Goal: Task Accomplishment & Management: Manage account settings

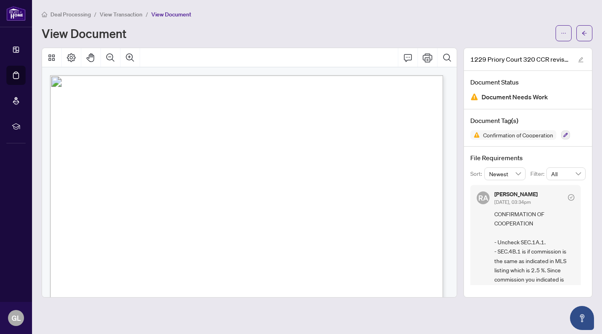
scroll to position [42, 0]
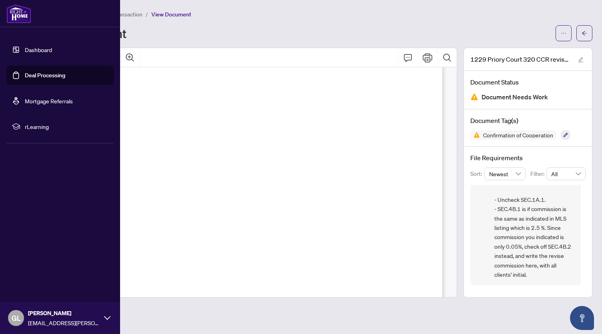
click at [25, 50] on link "Dashboard" at bounding box center [38, 49] width 27 height 7
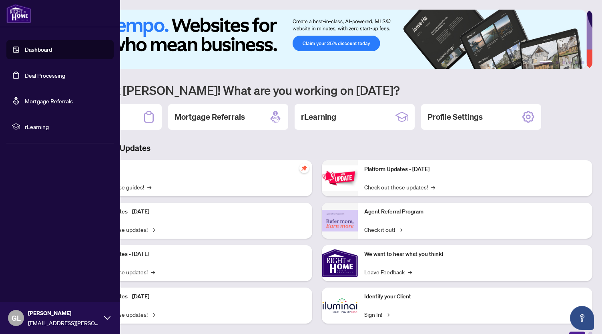
click at [25, 50] on link "Dashboard" at bounding box center [38, 49] width 27 height 7
click at [52, 51] on link "Dashboard" at bounding box center [38, 49] width 27 height 7
click at [42, 50] on link "Dashboard" at bounding box center [38, 49] width 27 height 7
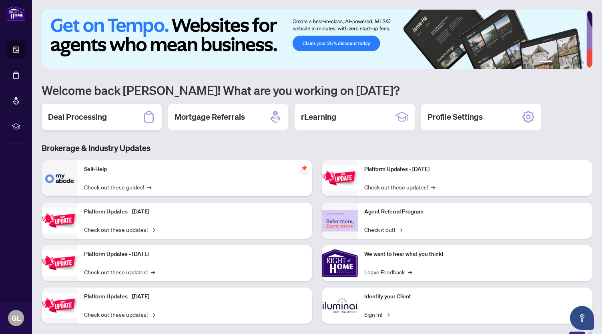
click at [92, 118] on h2 "Deal Processing" at bounding box center [77, 116] width 59 height 11
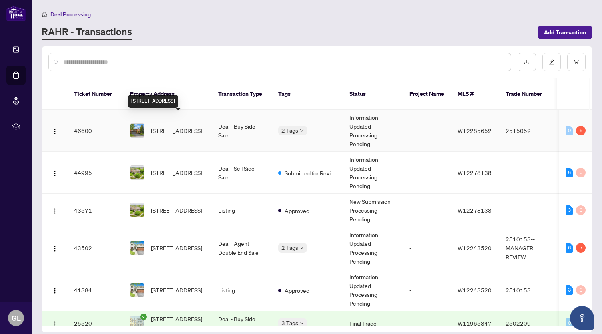
click at [188, 126] on span "[STREET_ADDRESS]" at bounding box center [176, 130] width 51 height 9
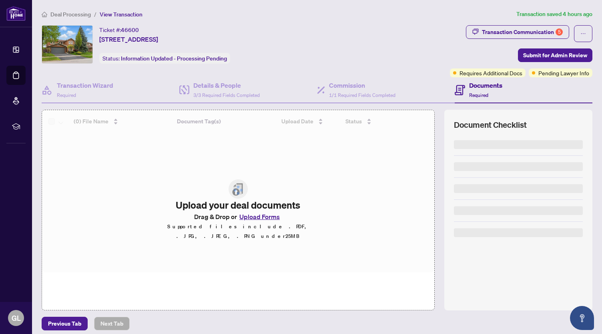
click at [188, 119] on div at bounding box center [238, 190] width 392 height 160
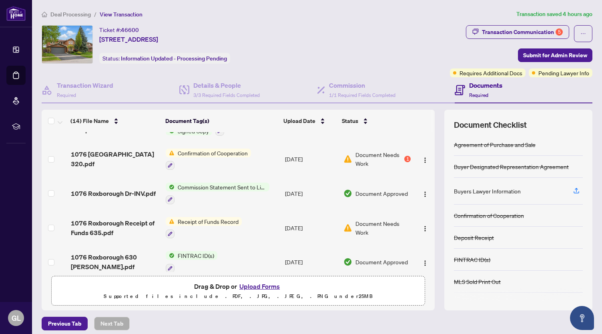
scroll to position [162, 0]
click at [230, 220] on span "Receipt of Funds Record" at bounding box center [207, 220] width 67 height 9
click at [228, 216] on span "Receipt of Funds Record" at bounding box center [207, 220] width 67 height 9
click at [358, 224] on span "Document Needs Work" at bounding box center [382, 227] width 55 height 18
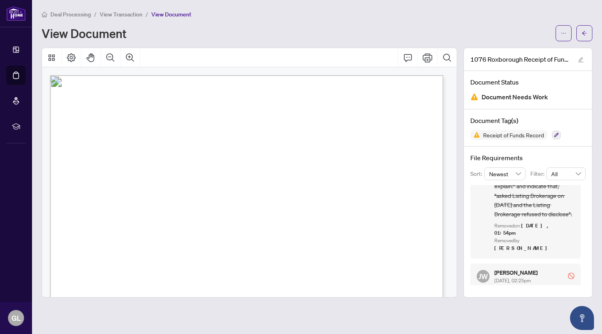
scroll to position [186, 0]
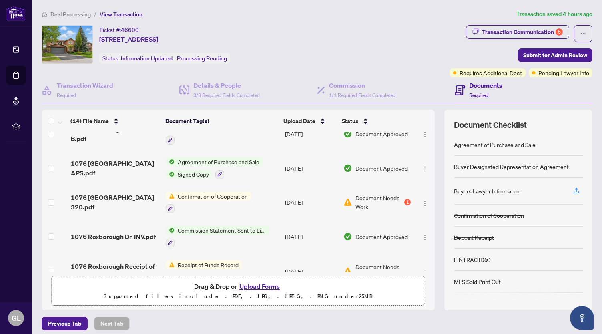
scroll to position [119, 0]
click at [215, 194] on span "Confirmation of Cooperation" at bounding box center [212, 195] width 76 height 9
click at [369, 196] on span "Document Needs Work" at bounding box center [378, 202] width 47 height 18
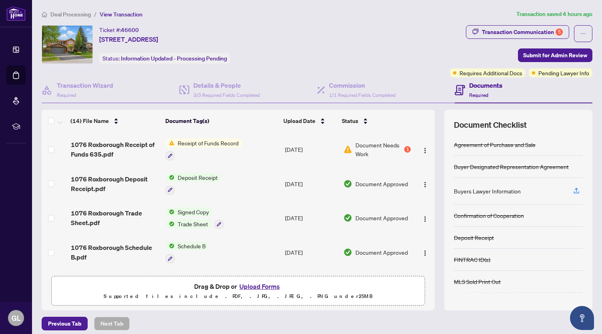
click at [252, 285] on button "Upload Forms" at bounding box center [259, 286] width 45 height 10
click at [246, 284] on button "Upload Forms" at bounding box center [259, 286] width 45 height 10
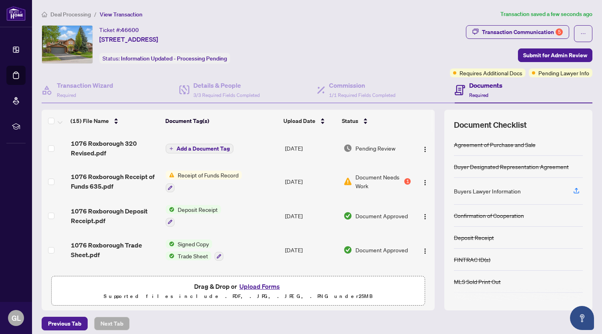
click at [245, 284] on button "Upload Forms" at bounding box center [259, 286] width 45 height 10
click at [266, 285] on button "Upload Forms" at bounding box center [259, 286] width 45 height 10
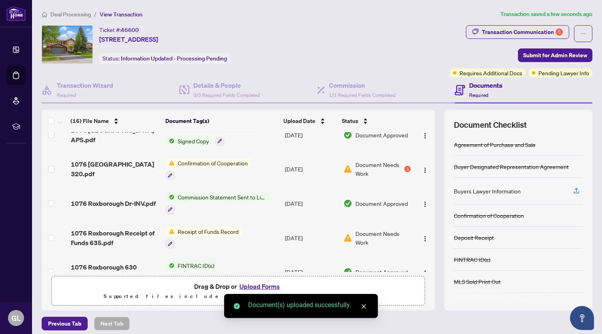
scroll to position [216, 0]
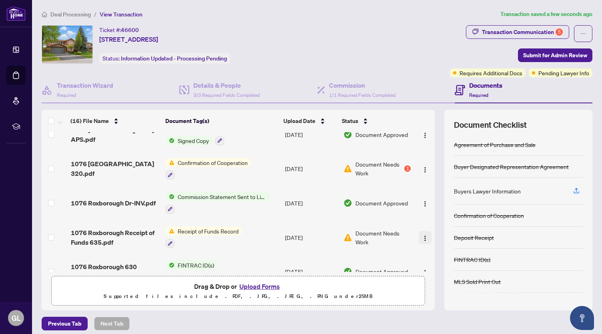
click at [422, 235] on img "button" at bounding box center [425, 238] width 6 height 6
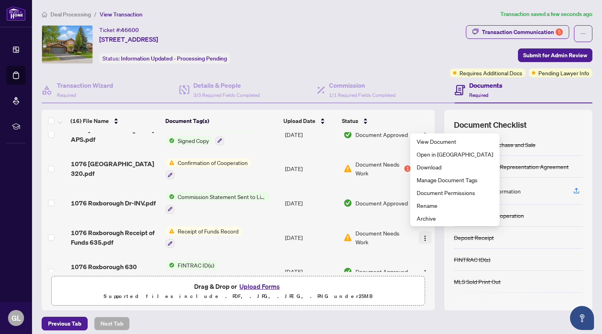
click at [422, 235] on img "button" at bounding box center [425, 238] width 6 height 6
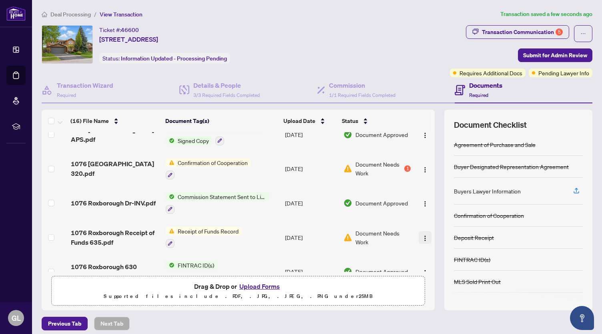
click at [422, 235] on img "button" at bounding box center [425, 238] width 6 height 6
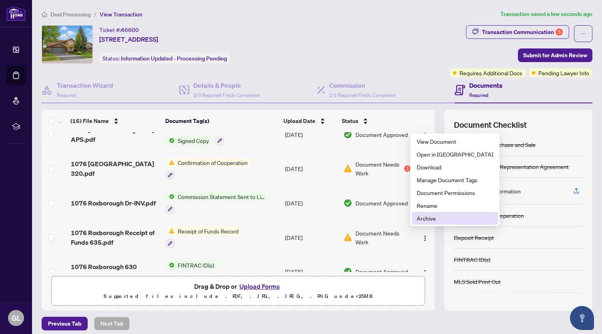
click at [424, 217] on span "Archive" at bounding box center [455, 218] width 76 height 9
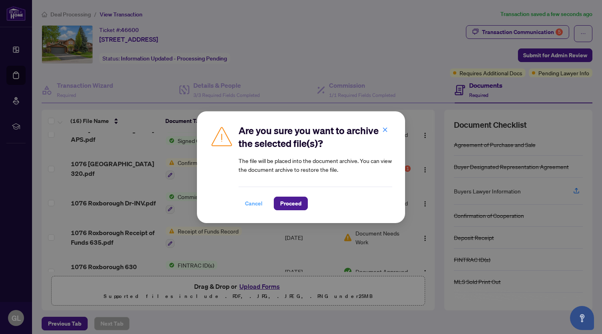
click at [258, 202] on span "Cancel" at bounding box center [254, 203] width 18 height 13
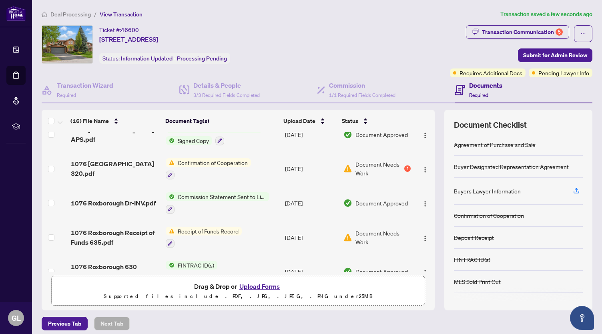
click at [371, 228] on span "Document Needs Work" at bounding box center [382, 237] width 55 height 18
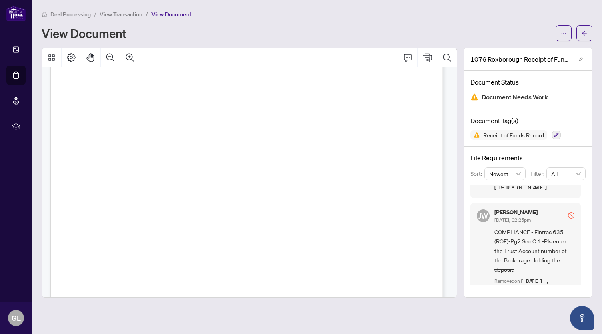
scroll to position [186, 0]
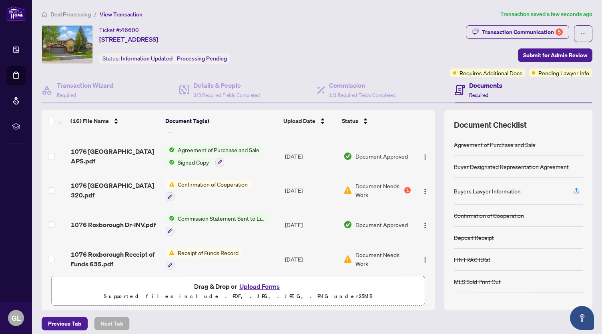
scroll to position [246, 0]
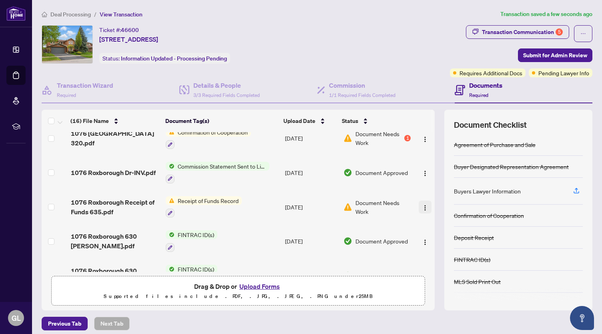
click at [422, 205] on img "button" at bounding box center [425, 207] width 6 height 6
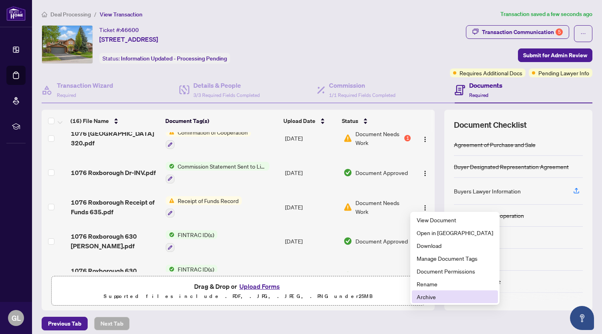
click at [424, 295] on span "Archive" at bounding box center [455, 296] width 76 height 9
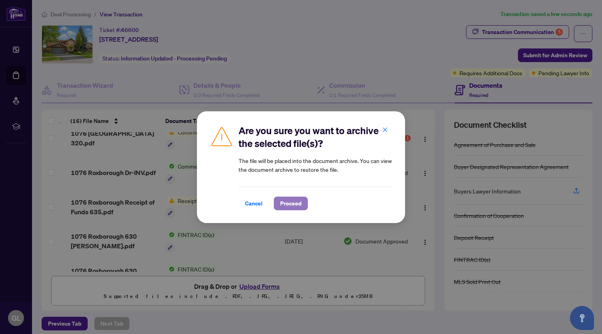
click at [286, 201] on span "Proceed" at bounding box center [290, 203] width 21 height 13
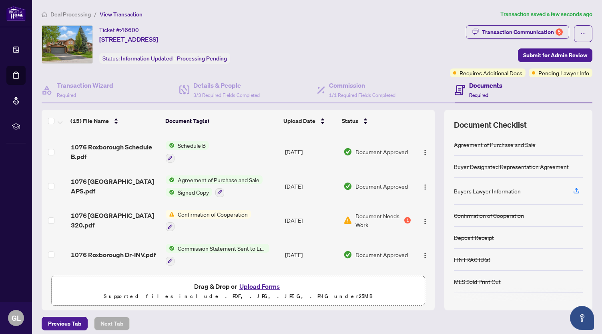
scroll to position [0, 0]
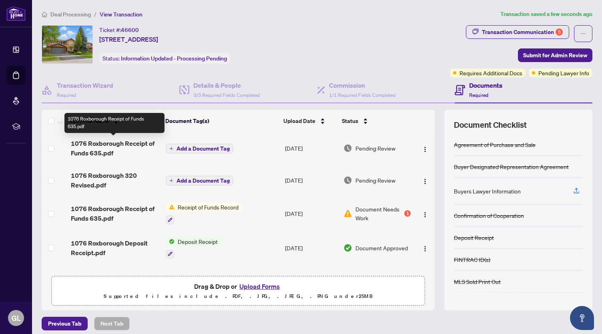
click at [139, 148] on span "1076 Roxborough Receipt of Funds 635.pdf" at bounding box center [115, 147] width 89 height 19
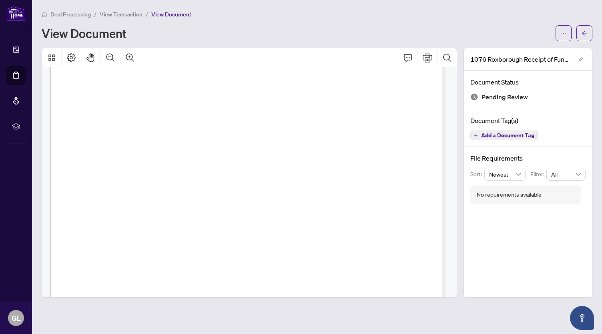
scroll to position [56, 0]
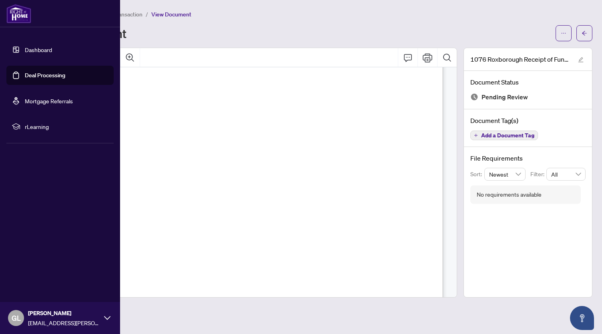
click at [39, 46] on link "Dashboard" at bounding box center [38, 49] width 27 height 7
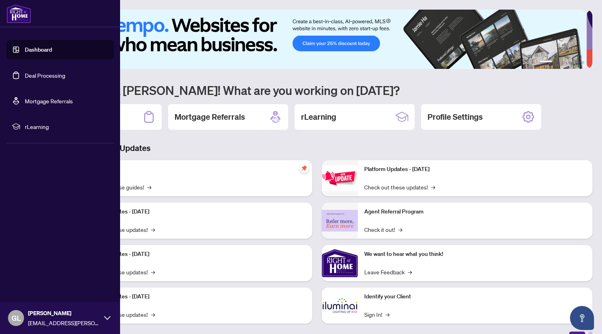
click at [25, 48] on link "Dashboard" at bounding box center [38, 49] width 27 height 7
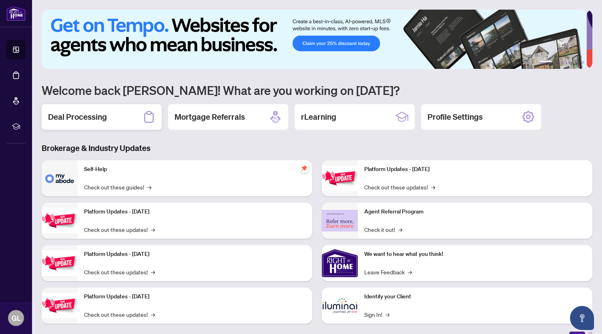
click at [125, 116] on div "Deal Processing" at bounding box center [102, 117] width 120 height 26
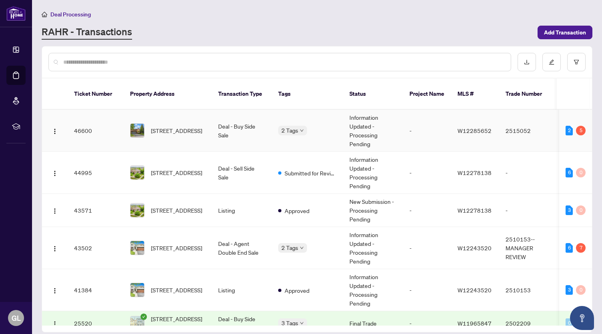
click at [243, 120] on td "Deal - Buy Side Sale" at bounding box center [242, 131] width 60 height 42
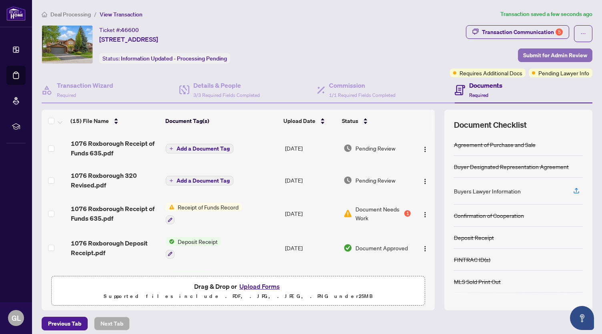
click at [564, 57] on span "Submit for Admin Review" at bounding box center [555, 55] width 64 height 13
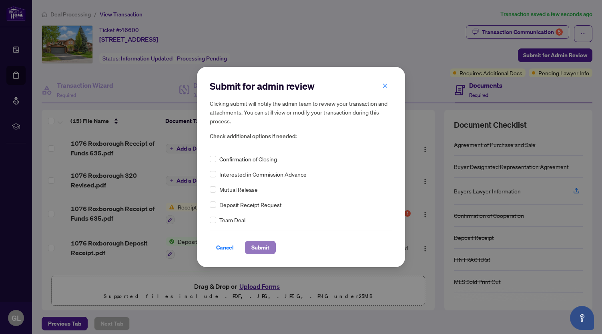
click at [266, 248] on span "Submit" at bounding box center [260, 247] width 18 height 13
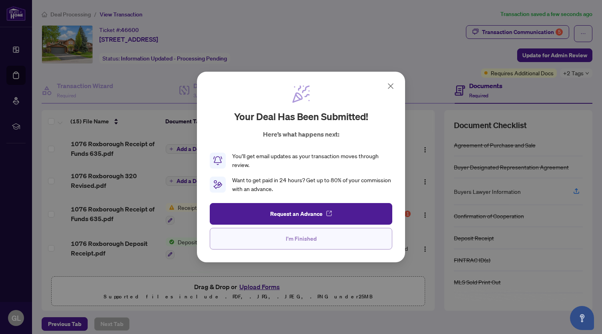
click at [319, 242] on button "I'm Finished" at bounding box center [301, 239] width 182 height 22
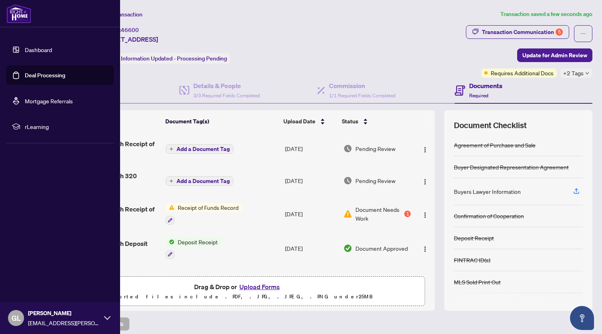
click at [39, 46] on link "Dashboard" at bounding box center [38, 49] width 27 height 7
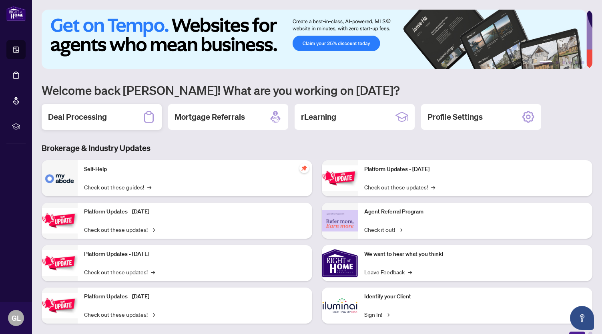
click at [70, 114] on h2 "Deal Processing" at bounding box center [77, 116] width 59 height 11
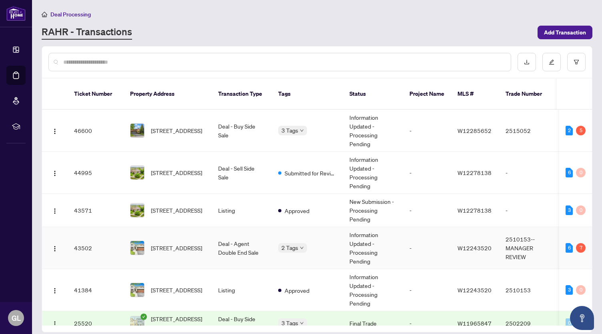
scroll to position [12, 0]
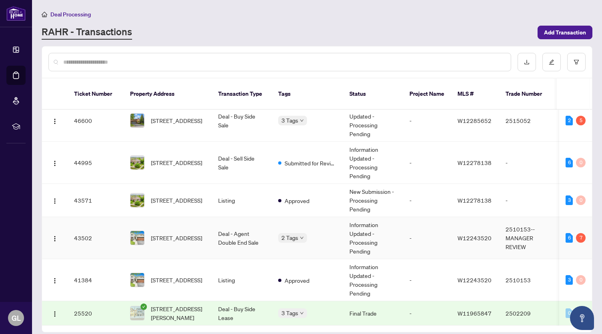
click at [231, 227] on td "Deal - Agent Double End Sale" at bounding box center [242, 238] width 60 height 42
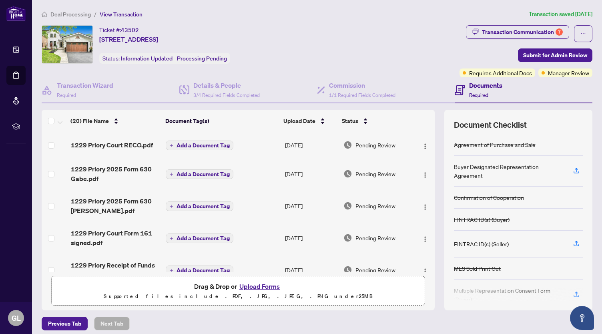
click at [250, 282] on button "Upload Forms" at bounding box center [259, 286] width 45 height 10
click at [264, 283] on button "Upload Forms" at bounding box center [259, 286] width 45 height 10
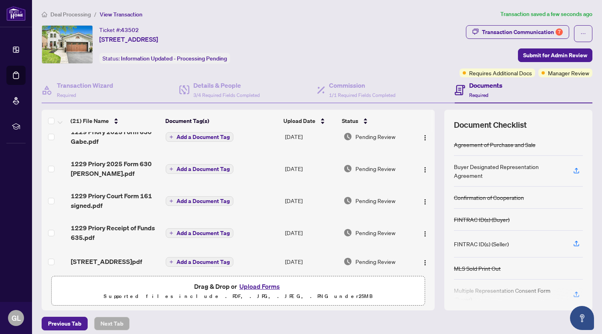
scroll to position [71, 0]
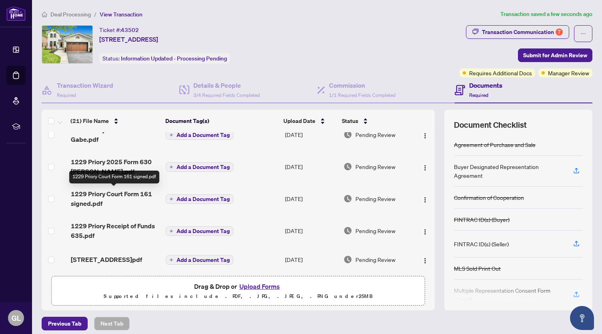
click at [140, 195] on span "1229 Priory Court Form 161 signed.pdf" at bounding box center [115, 198] width 89 height 19
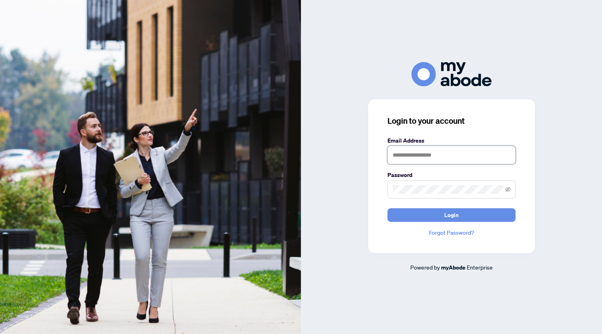
click at [428, 158] on input "text" at bounding box center [451, 155] width 128 height 18
type input "**********"
click at [415, 196] on span at bounding box center [451, 189] width 128 height 18
click at [387, 208] on button "Login" at bounding box center [451, 215] width 128 height 14
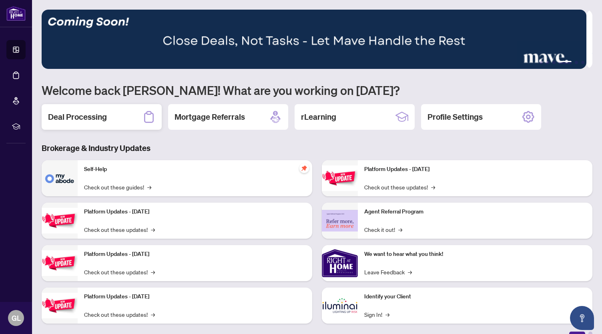
click at [96, 116] on h2 "Deal Processing" at bounding box center [77, 116] width 59 height 11
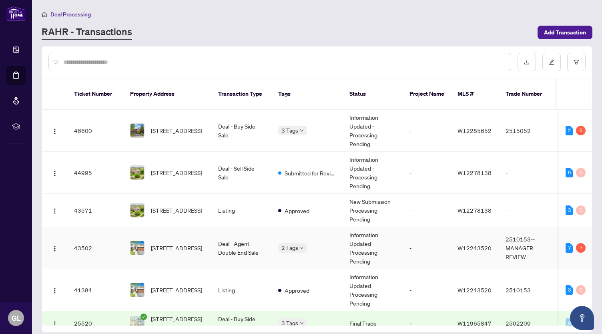
scroll to position [4, 0]
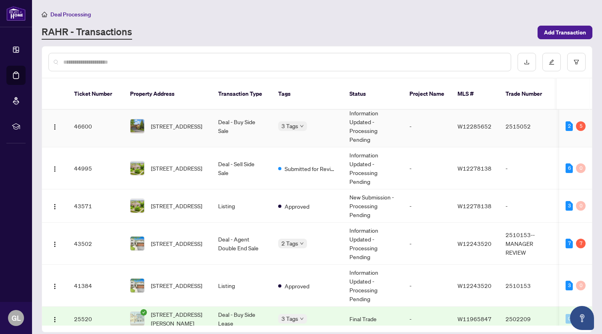
click at [188, 122] on span "[STREET_ADDRESS]" at bounding box center [176, 126] width 51 height 9
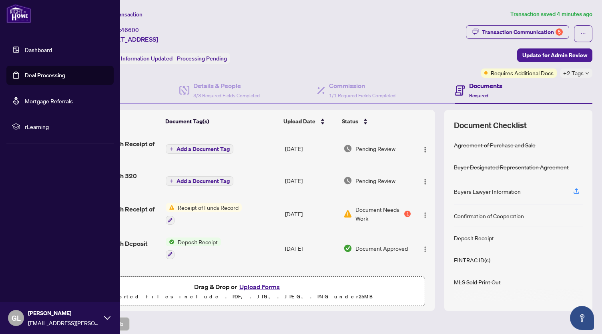
click at [25, 49] on link "Dashboard" at bounding box center [38, 49] width 27 height 7
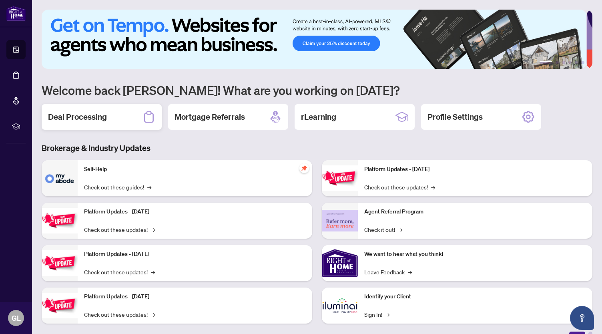
click at [99, 113] on h2 "Deal Processing" at bounding box center [77, 116] width 59 height 11
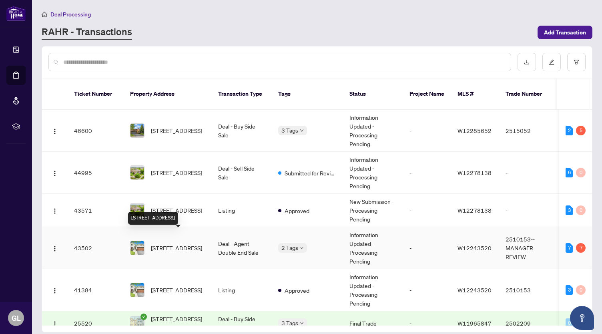
click at [174, 243] on span "[STREET_ADDRESS]" at bounding box center [176, 247] width 51 height 9
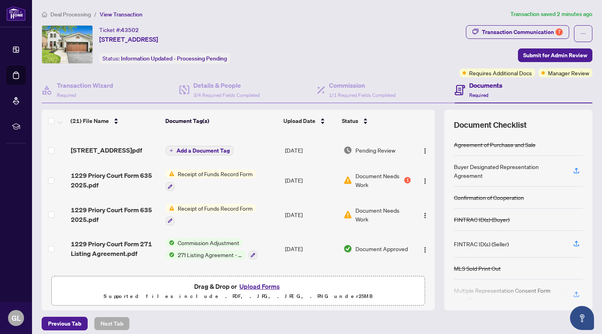
scroll to position [181, 0]
click at [422, 218] on img "button" at bounding box center [425, 214] width 6 height 6
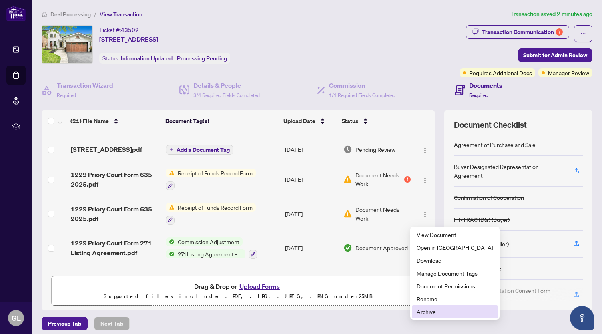
click at [425, 310] on span "Archive" at bounding box center [455, 311] width 76 height 9
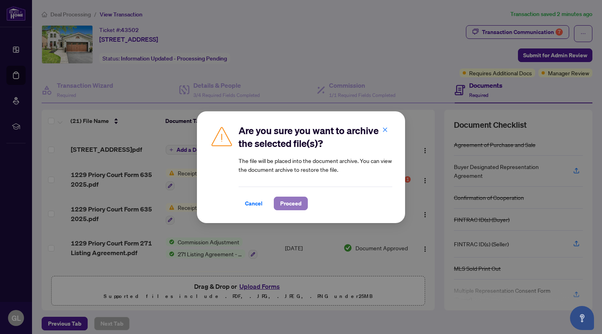
click at [302, 208] on button "Proceed" at bounding box center [291, 203] width 34 height 14
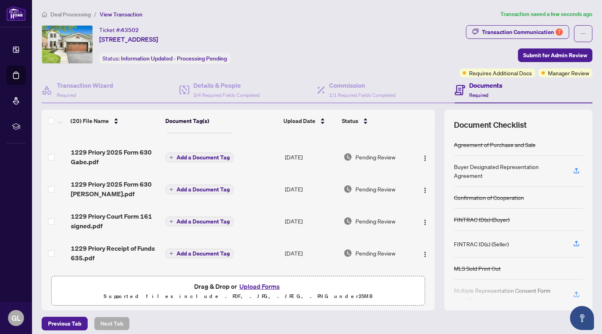
scroll to position [0, 0]
